Goal: Find specific page/section: Find specific page/section

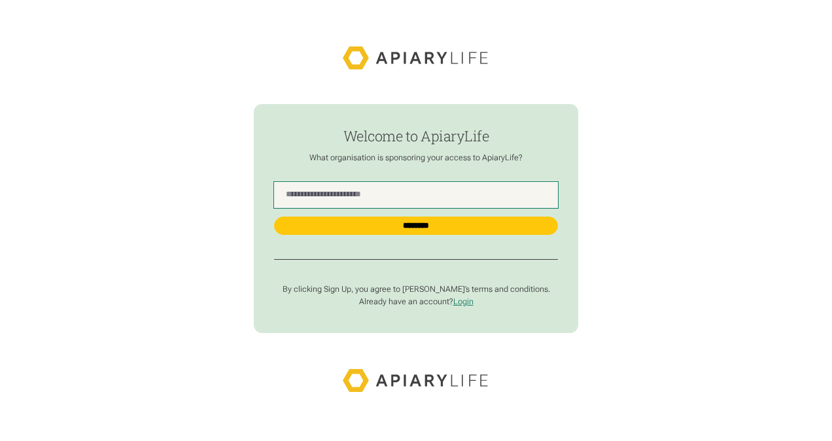
click at [402, 190] on Name "find-employer" at bounding box center [416, 195] width 284 height 26
type Name "******"
click at [274, 216] on input "********" at bounding box center [416, 225] width 284 height 18
